Goal: Task Accomplishment & Management: Manage account settings

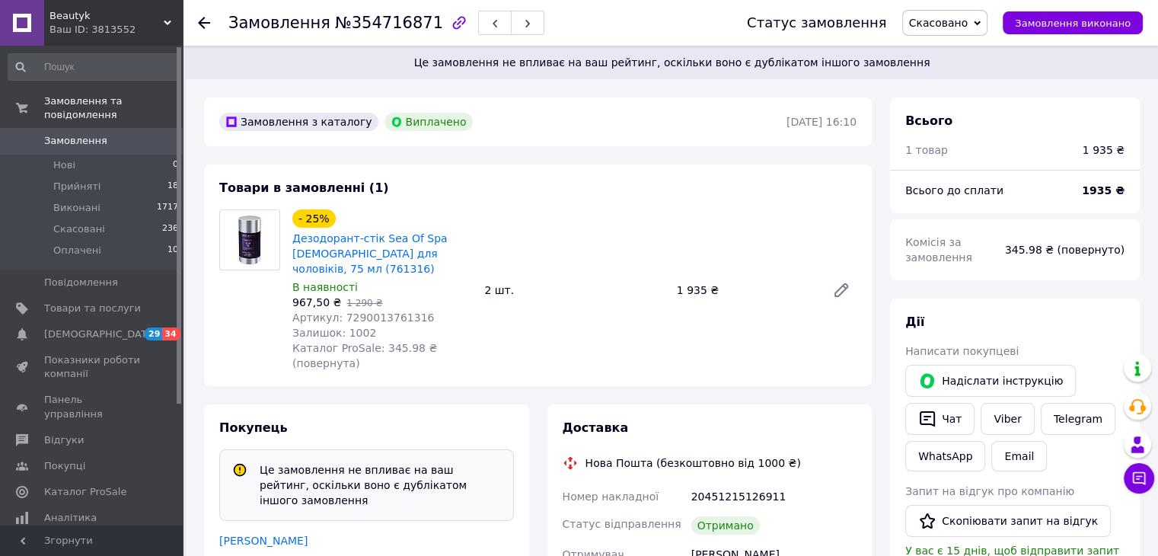
click at [85, 134] on span "Замовлення" at bounding box center [75, 141] width 63 height 14
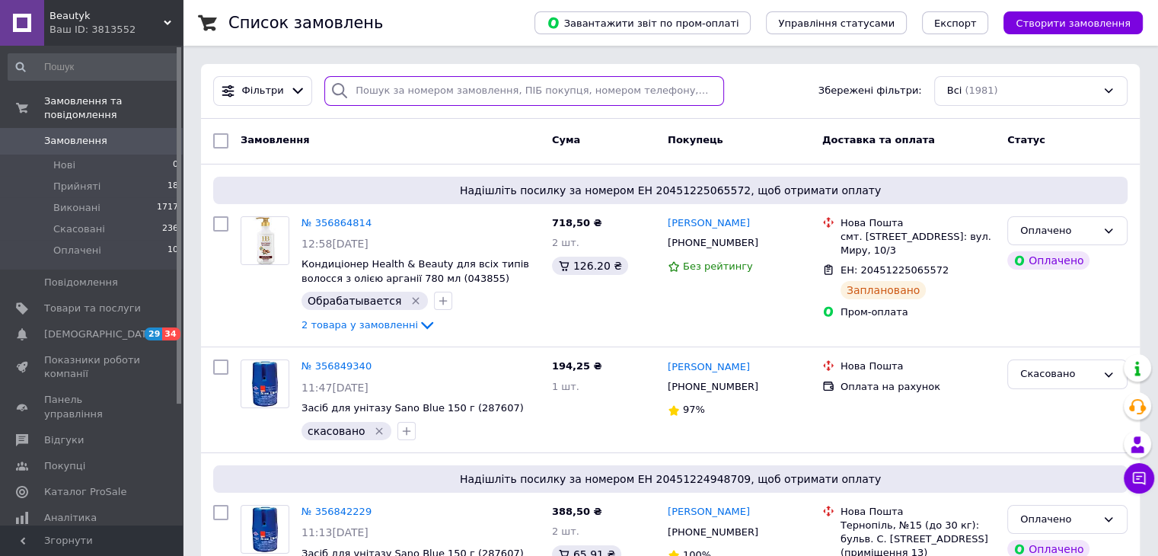
click at [415, 90] on input "search" at bounding box center [524, 91] width 400 height 30
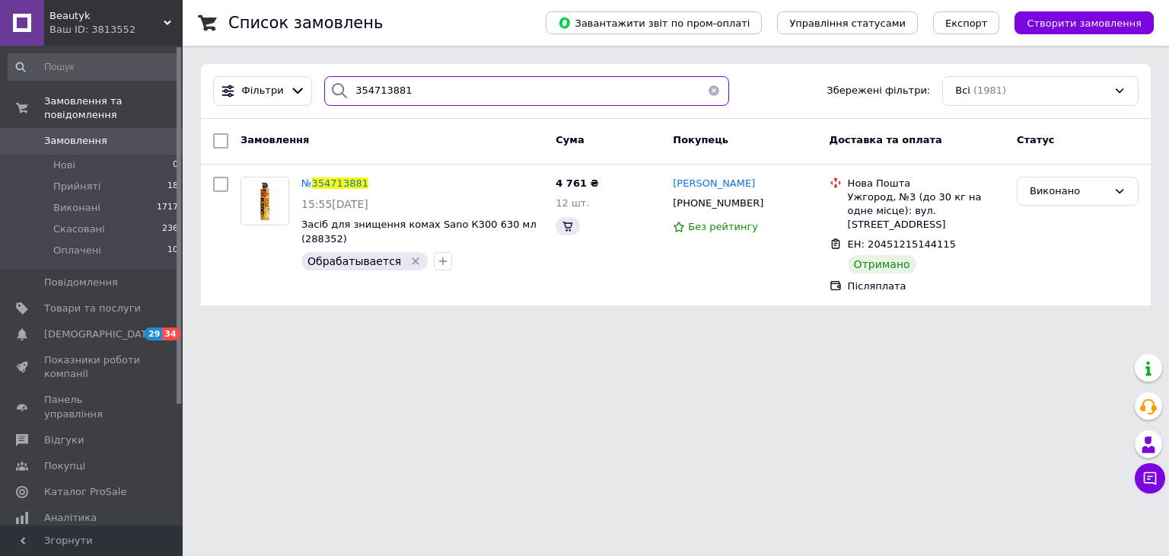
click at [368, 89] on input "354713881" at bounding box center [526, 91] width 405 height 30
type input "354713881"
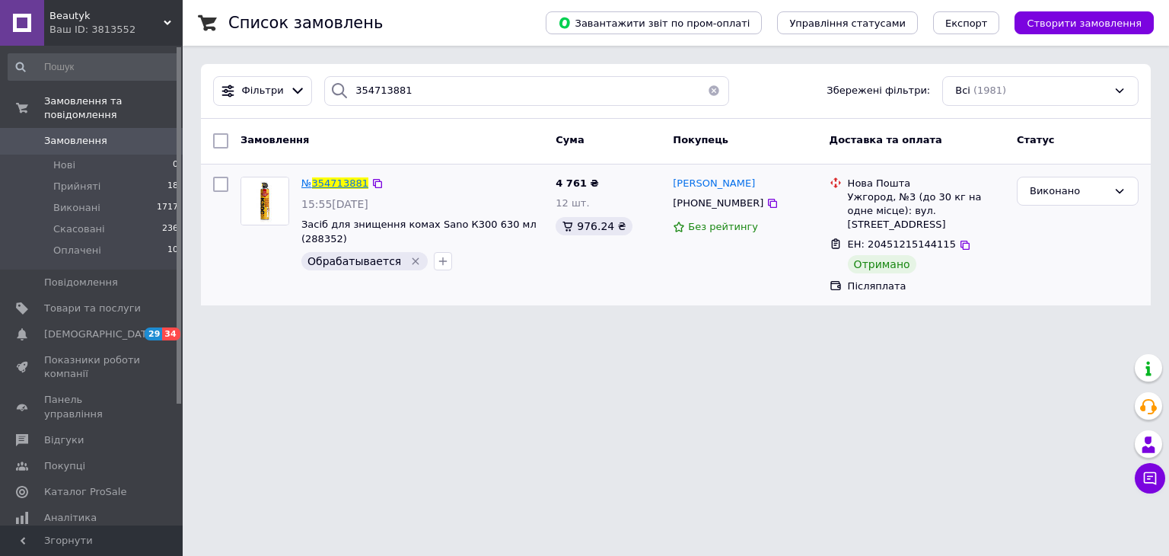
click at [333, 185] on span "354713881" at bounding box center [340, 182] width 56 height 11
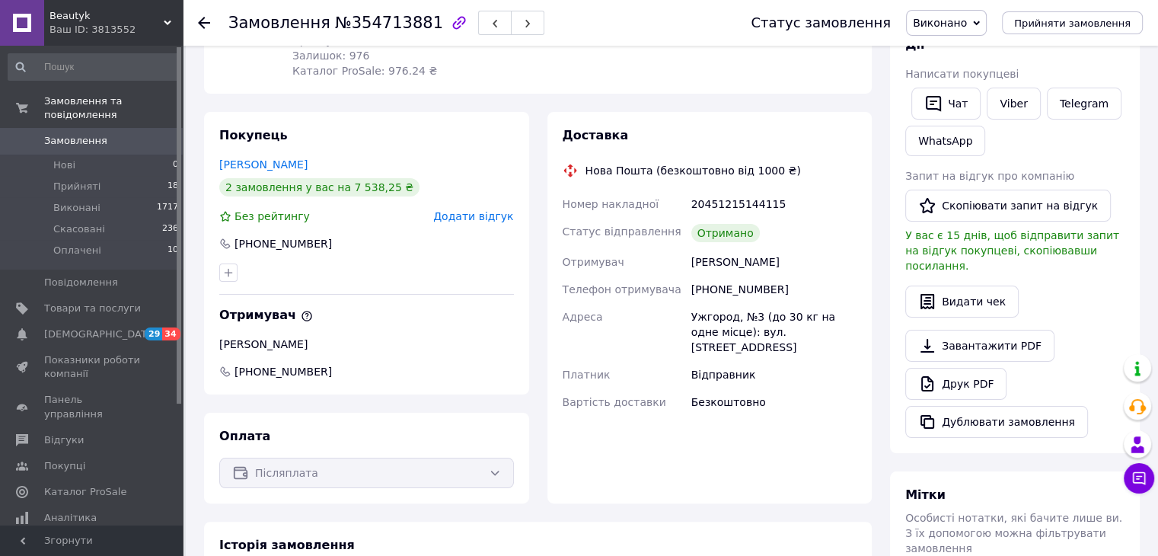
scroll to position [304, 0]
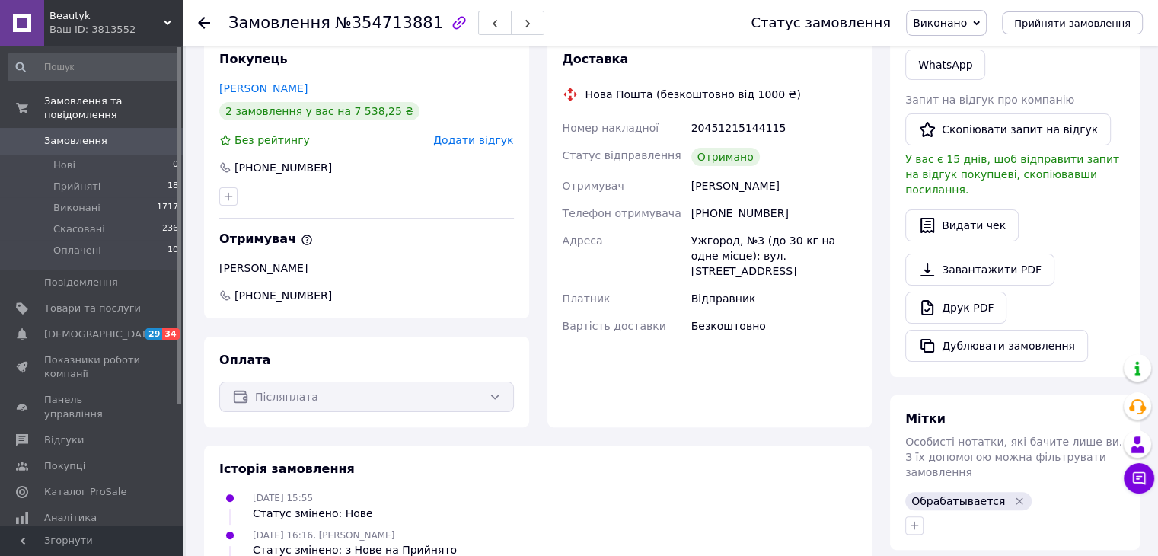
click at [728, 129] on div "20451215144115" at bounding box center [773, 127] width 171 height 27
copy div "20451215144115"
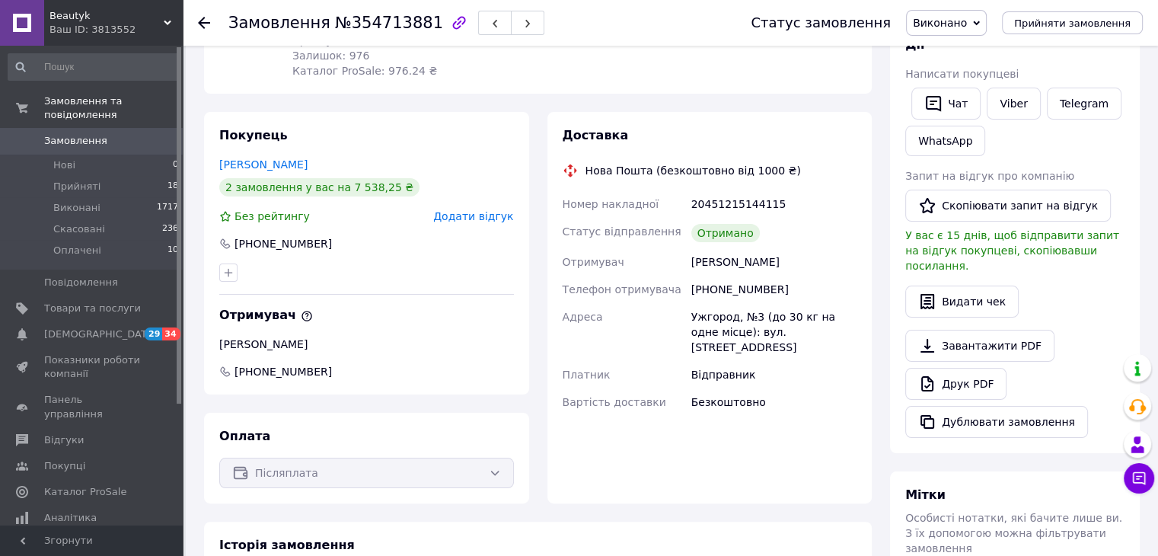
click at [282, 245] on div "[PHONE_NUMBER]" at bounding box center [283, 243] width 100 height 15
copy div "380682676959"
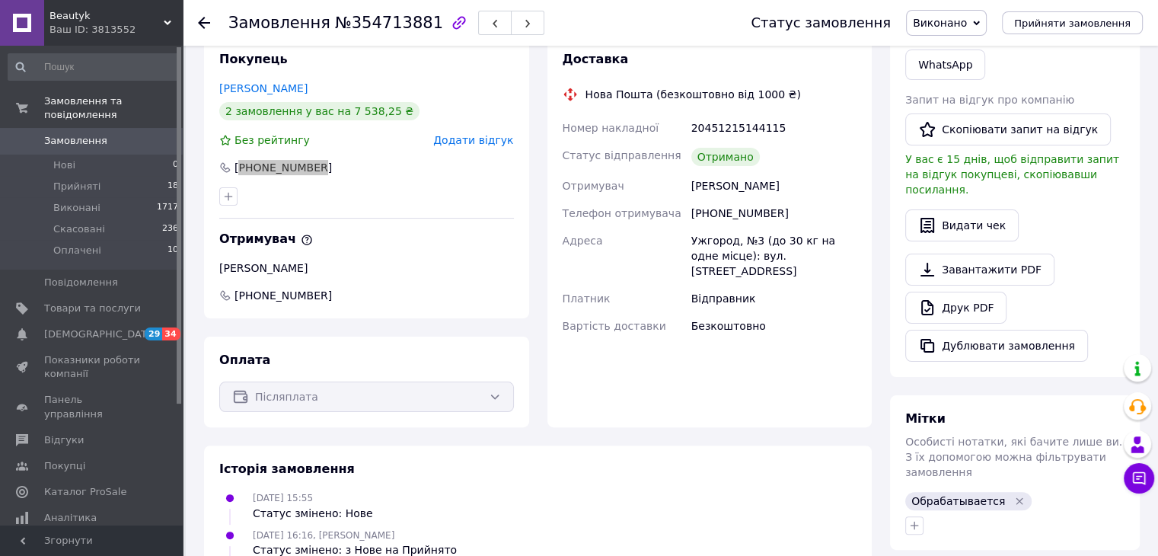
scroll to position [0, 0]
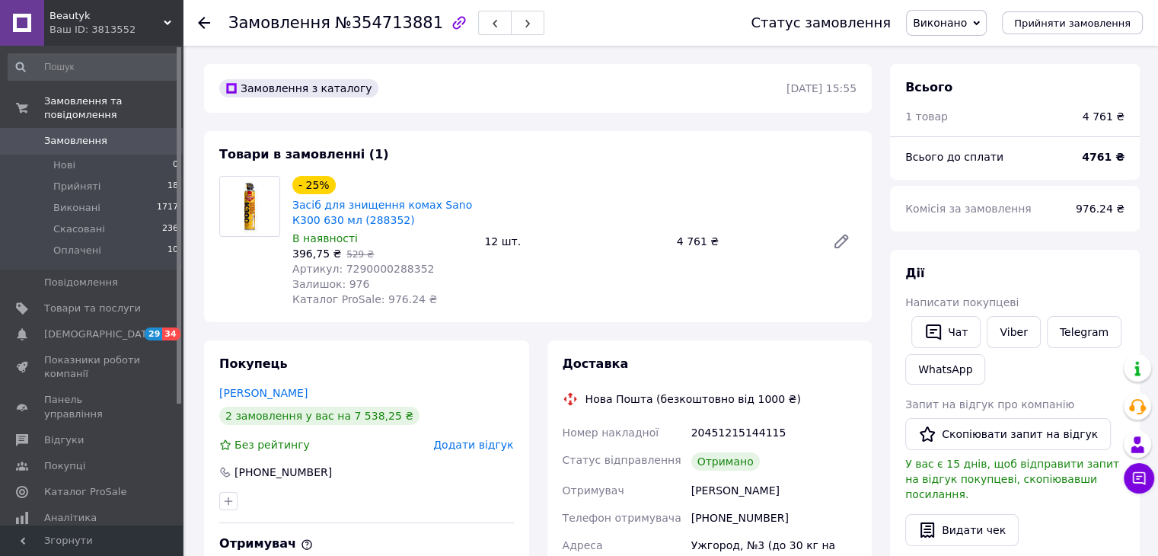
click at [782, 303] on div "- 25% Засіб для знищення комах Sano К300 630 мл (288352) В наявності 396,75 ₴  …" at bounding box center [574, 241] width 576 height 137
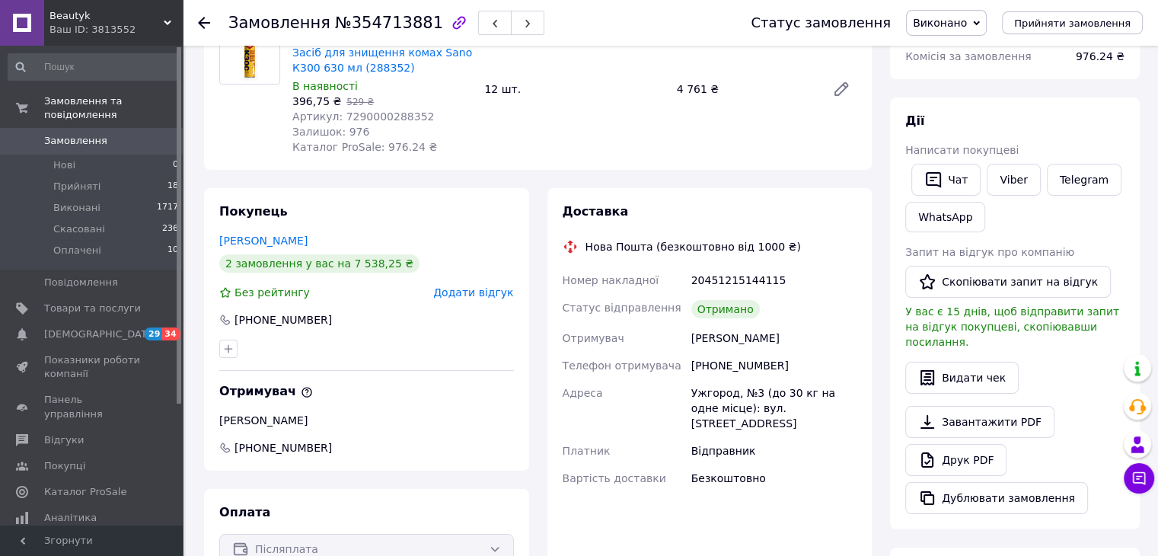
click at [726, 368] on div "[PHONE_NUMBER]" at bounding box center [773, 365] width 171 height 27
click at [725, 368] on div "[PHONE_NUMBER]" at bounding box center [773, 365] width 171 height 27
copy div "380505378922"
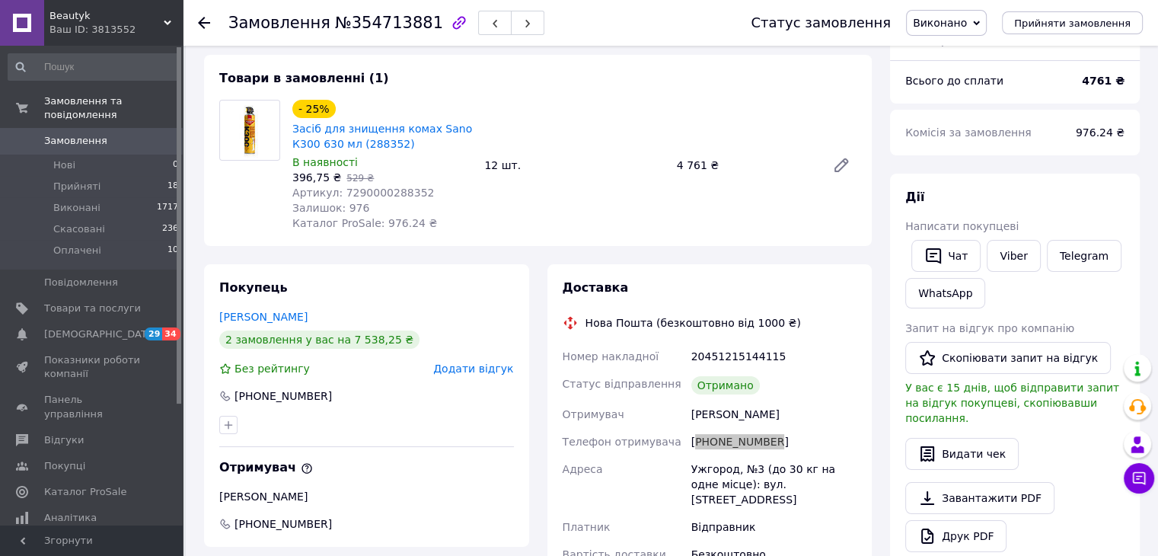
scroll to position [0, 0]
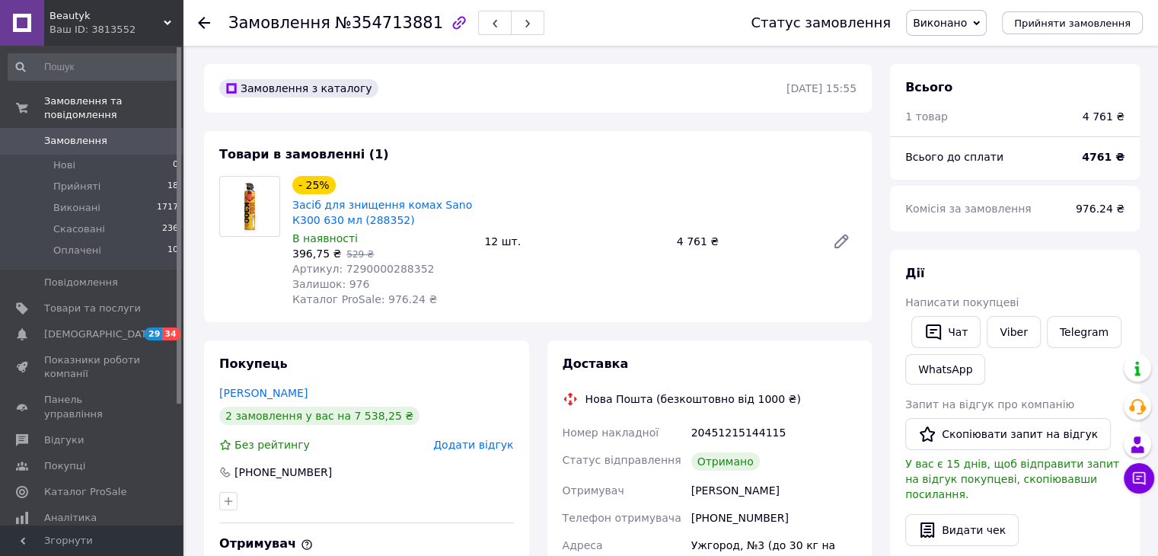
click at [769, 132] on div "Товари в замовленні (1) - 25% Засіб для знищення комах Sano К300 630 мл (288352…" at bounding box center [537, 226] width 667 height 191
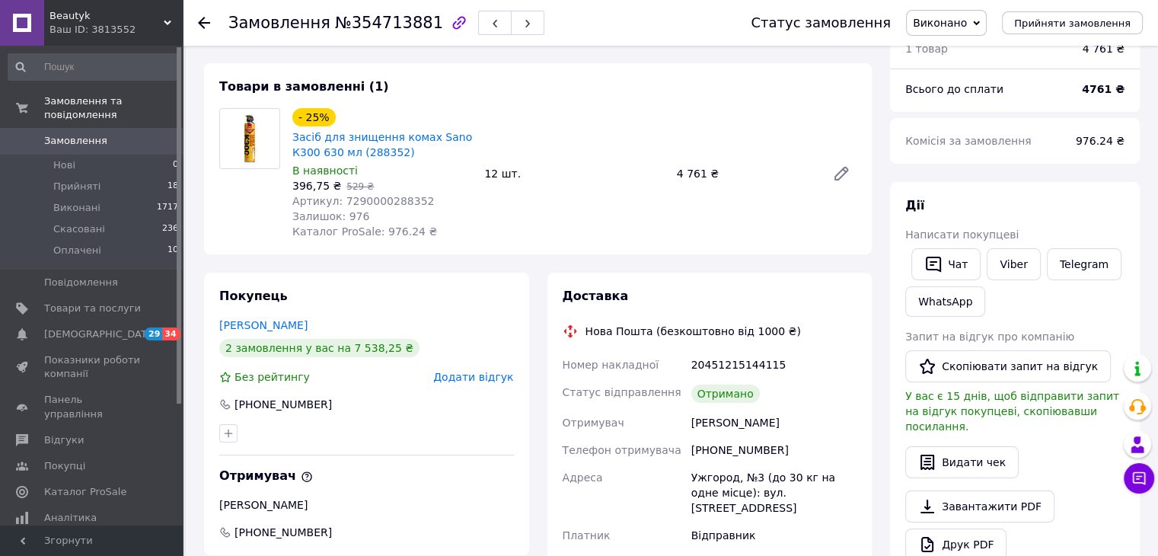
scroll to position [144, 0]
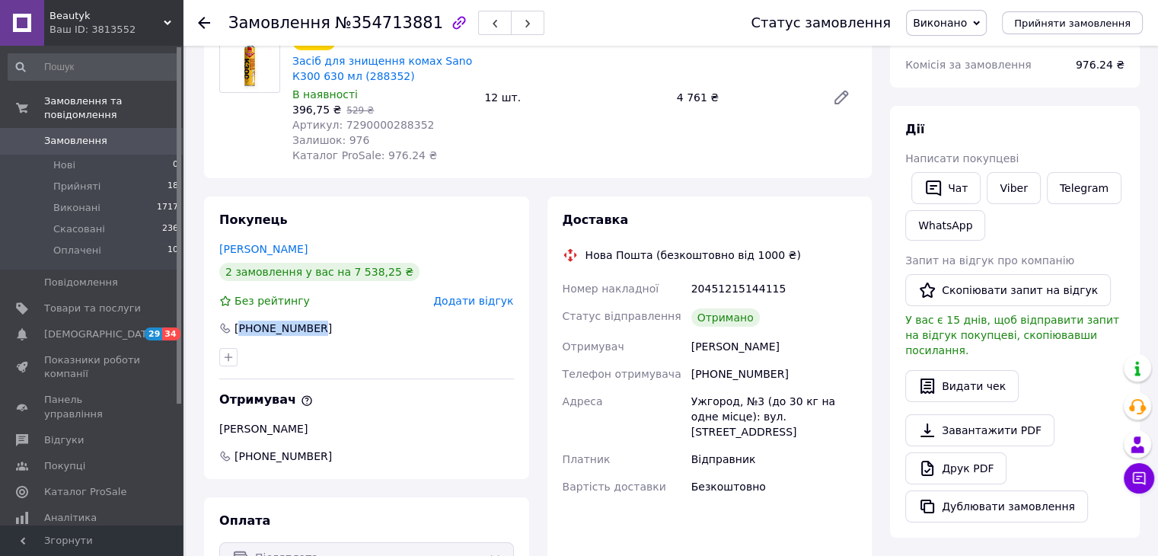
drag, startPoint x: 312, startPoint y: 327, endPoint x: 239, endPoint y: 329, distance: 73.1
click at [239, 329] on div "[PHONE_NUMBER]" at bounding box center [367, 327] width 298 height 15
copy div "380682676959"
click at [390, 249] on div "[PERSON_NAME]" at bounding box center [366, 248] width 295 height 15
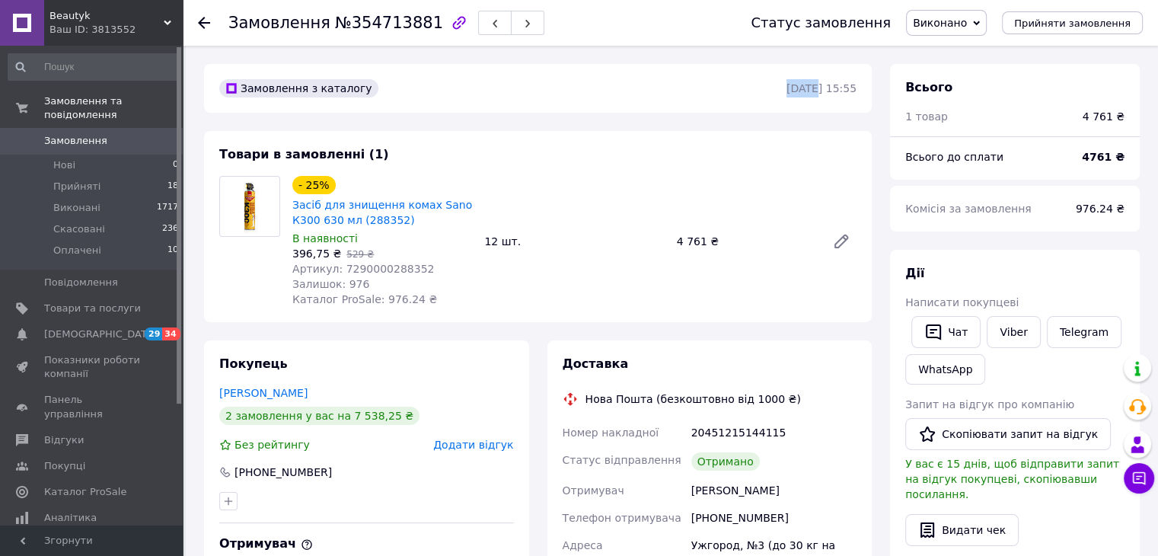
drag, startPoint x: 769, startPoint y: 89, endPoint x: 798, endPoint y: 91, distance: 28.2
click at [798, 91] on div "Замовлення з каталогу [DATE] 15:55" at bounding box center [538, 88] width 640 height 18
copy div "Замовлення з каталогу 28.07"
drag, startPoint x: 659, startPoint y: 110, endPoint x: 651, endPoint y: 123, distance: 14.8
click at [659, 110] on div "Замовлення з каталогу [DATE] 15:55" at bounding box center [537, 88] width 667 height 49
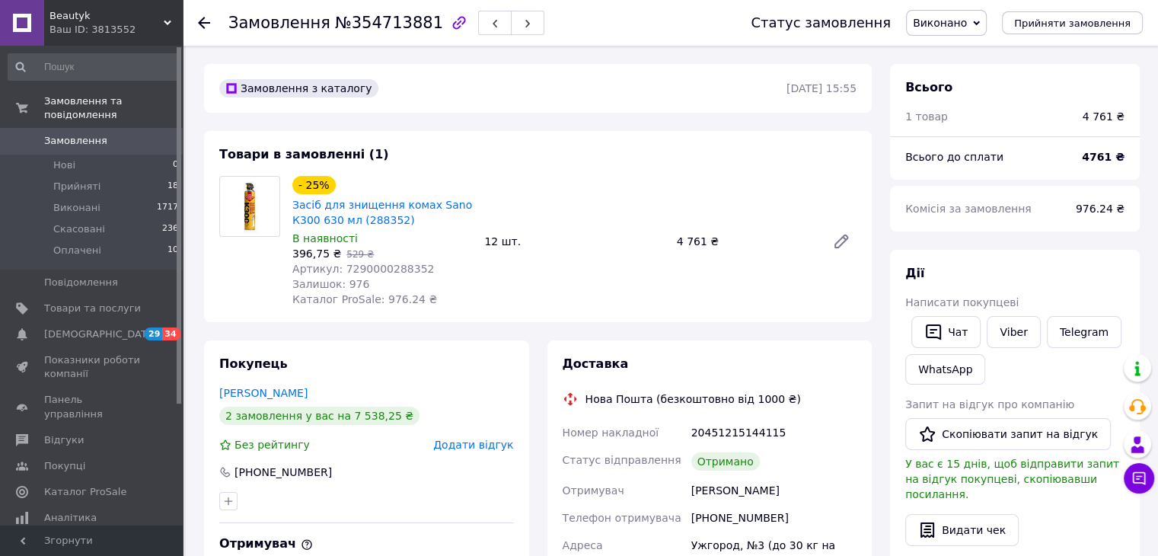
click at [1020, 79] on div "Всього" at bounding box center [1014, 88] width 219 height 18
drag, startPoint x: 399, startPoint y: 214, endPoint x: 292, endPoint y: 206, distance: 106.8
click at [292, 206] on span "Засіб для знищення комах Sano К300 630 мл (288352)" at bounding box center [382, 212] width 180 height 30
copy link "Засіб для знищення комах Sano К300 630 мл (288352)"
